Goal: Task Accomplishment & Management: Use online tool/utility

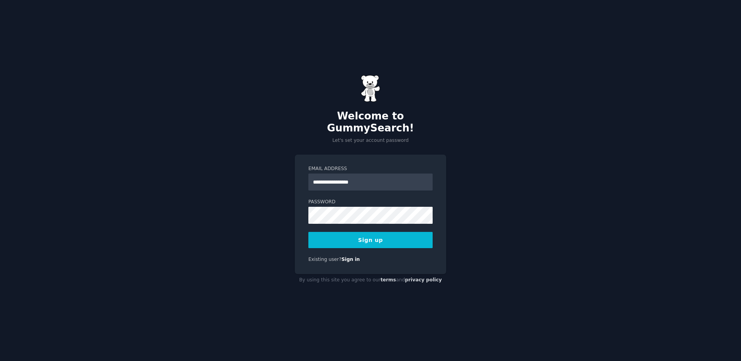
type input "**********"
click at [375, 236] on button "Sign up" at bounding box center [370, 240] width 124 height 16
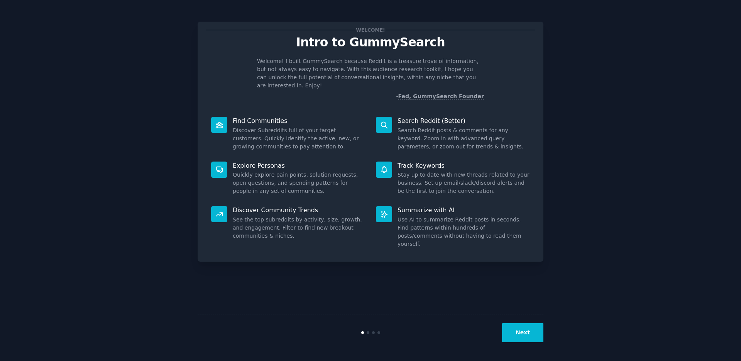
click at [528, 335] on button "Next" at bounding box center [522, 332] width 41 height 19
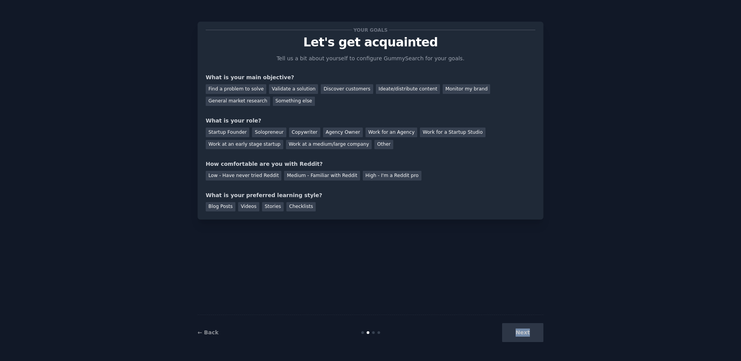
click at [529, 335] on div "Next" at bounding box center [485, 332] width 115 height 19
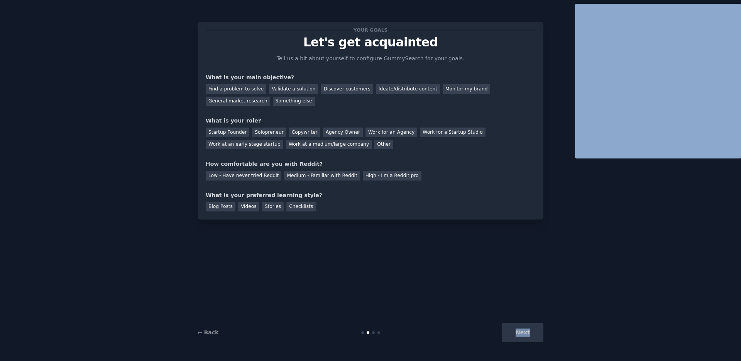
click at [529, 335] on div "Next" at bounding box center [485, 332] width 115 height 19
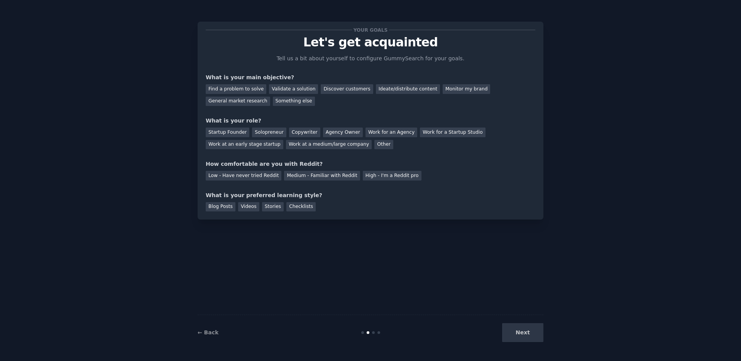
click at [517, 332] on div "Next" at bounding box center [485, 332] width 115 height 19
click at [289, 88] on div "Validate a solution" at bounding box center [293, 89] width 49 height 10
click at [297, 100] on div "Something else" at bounding box center [294, 102] width 42 height 10
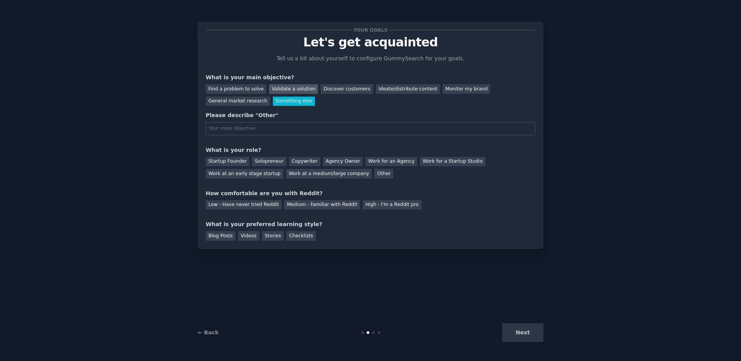
click at [304, 86] on div "Validate a solution" at bounding box center [293, 89] width 49 height 10
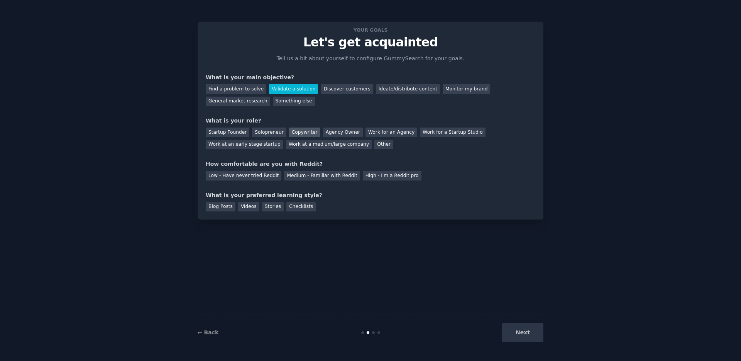
click at [310, 131] on div "Copywriter" at bounding box center [304, 132] width 31 height 10
click at [327, 131] on div "Agency Owner" at bounding box center [343, 132] width 40 height 10
click at [262, 136] on div "Solopreneur" at bounding box center [269, 132] width 34 height 10
click at [527, 332] on div "Next" at bounding box center [485, 332] width 115 height 19
click at [309, 175] on div "Medium - Familiar with Reddit" at bounding box center [322, 176] width 76 height 10
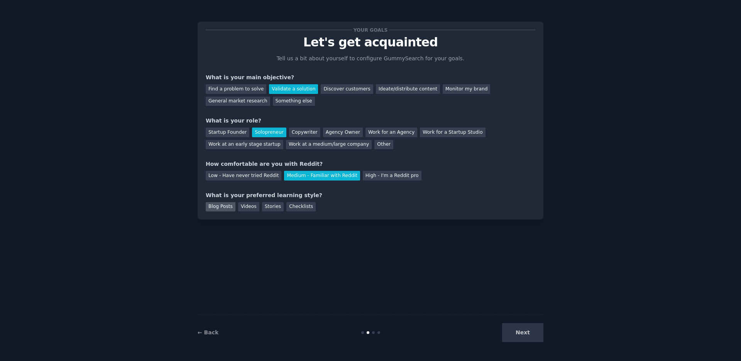
click at [220, 203] on div "Blog Posts" at bounding box center [221, 207] width 30 height 10
click at [240, 204] on div "Videos" at bounding box center [248, 207] width 21 height 10
click at [289, 208] on div "Checklists" at bounding box center [300, 207] width 29 height 10
click at [521, 331] on button "Next" at bounding box center [522, 332] width 41 height 19
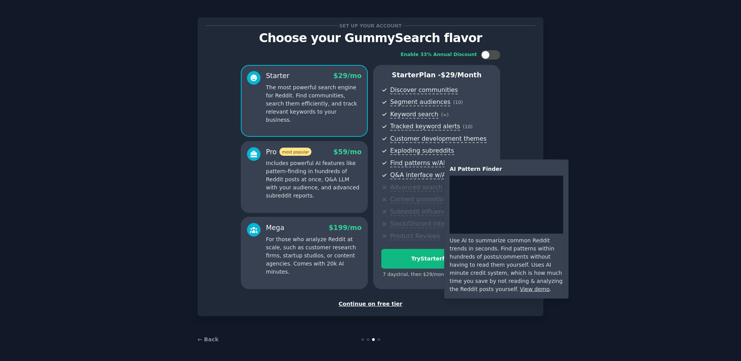
scroll to position [6, 0]
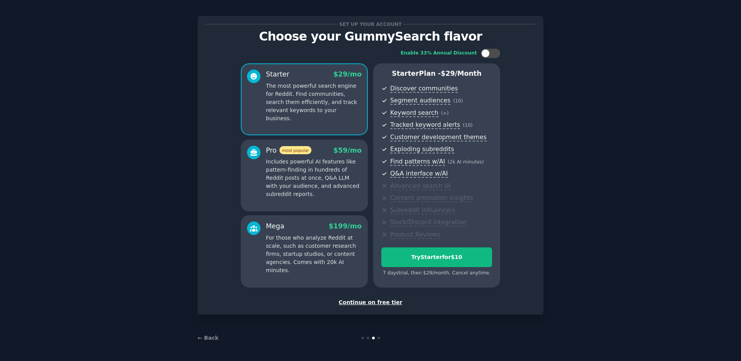
click at [381, 302] on div "Continue on free tier" at bounding box center [371, 302] width 330 height 8
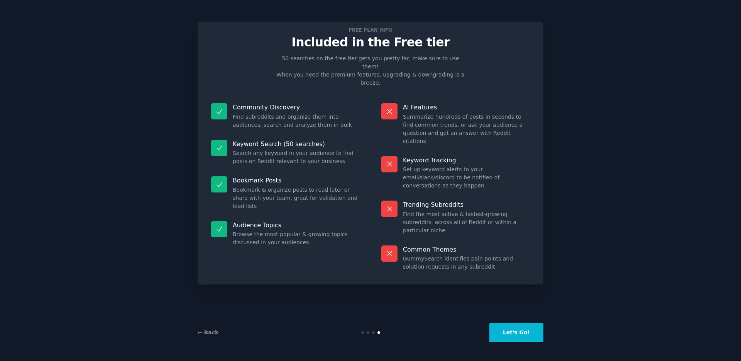
click at [522, 335] on button "Let's Go!" at bounding box center [517, 332] width 54 height 19
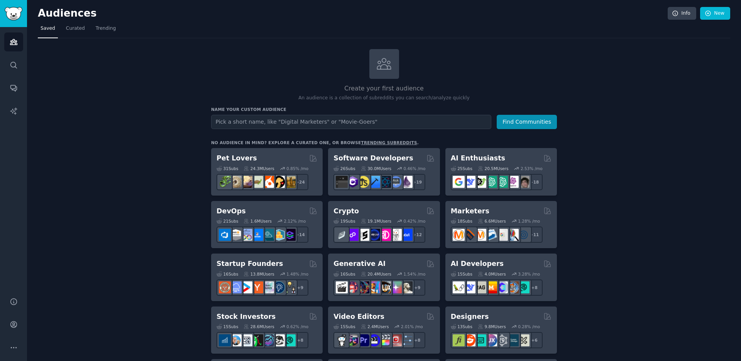
click at [18, 73] on link "Search" at bounding box center [13, 65] width 19 height 19
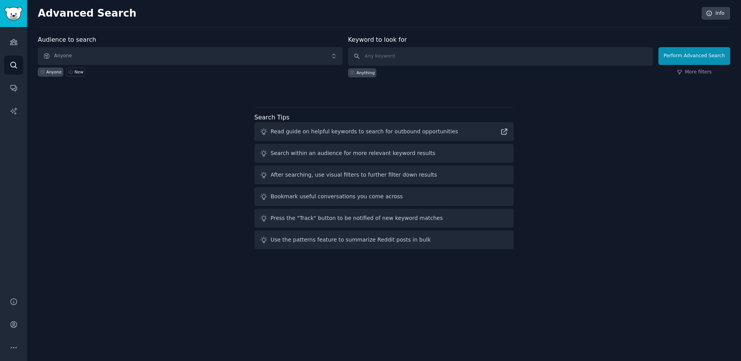
click at [54, 18] on h2 "Advanced Search" at bounding box center [368, 13] width 660 height 12
